Goal: Task Accomplishment & Management: Complete application form

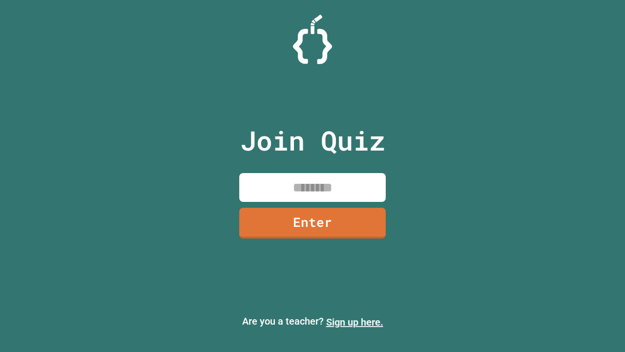
click at [355, 322] on link "Sign up here." at bounding box center [354, 322] width 57 height 12
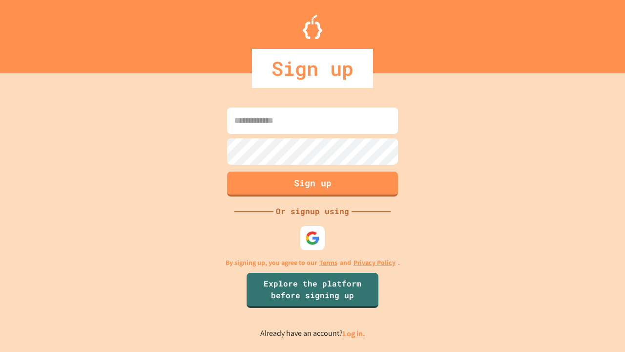
click at [355, 333] on link "Log in." at bounding box center [354, 333] width 22 height 10
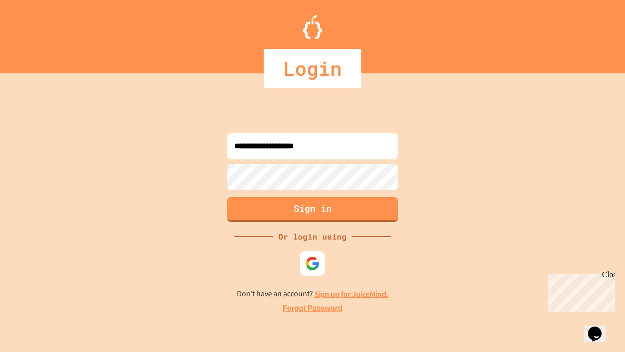
type input "**********"
